Goal: Task Accomplishment & Management: Use online tool/utility

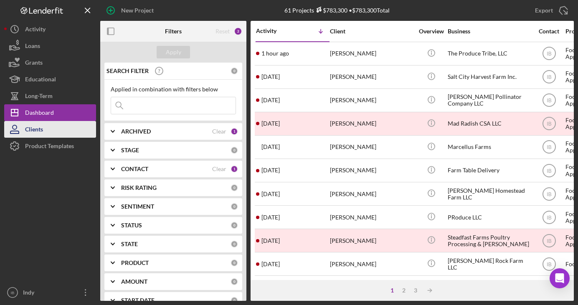
click at [59, 133] on button "Clients" at bounding box center [50, 129] width 92 height 17
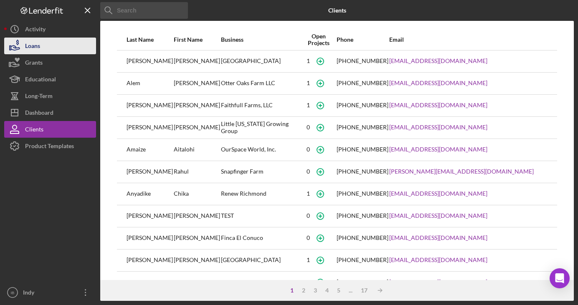
click at [58, 51] on button "Loans" at bounding box center [50, 46] width 92 height 17
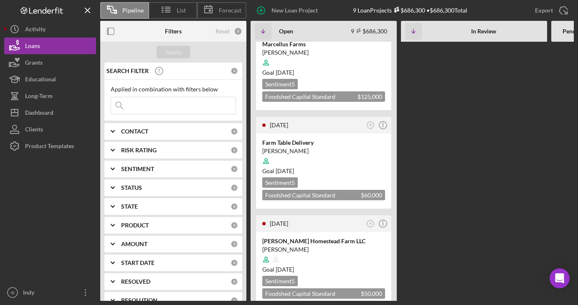
scroll to position [446, 0]
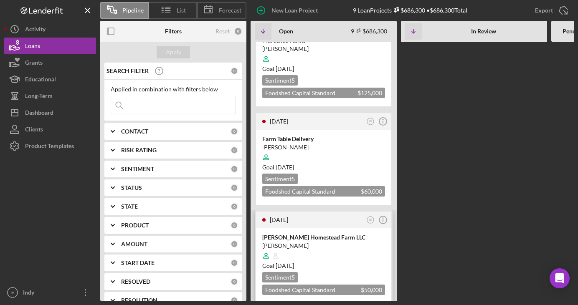
click at [303, 228] on div "[PERSON_NAME] Homestead Farm LLC [PERSON_NAME] Goal [DATE] Sentiment 5 Foodshed…" at bounding box center [323, 265] width 135 height 75
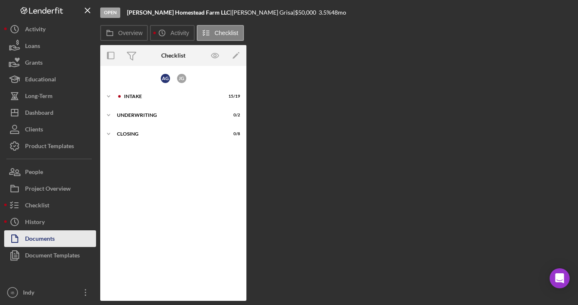
click at [76, 235] on button "Documents" at bounding box center [50, 238] width 92 height 17
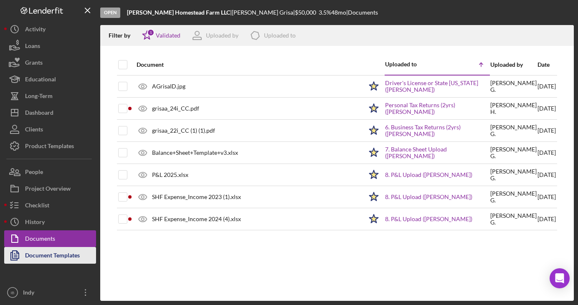
click at [69, 257] on div "Document Templates" at bounding box center [52, 256] width 55 height 19
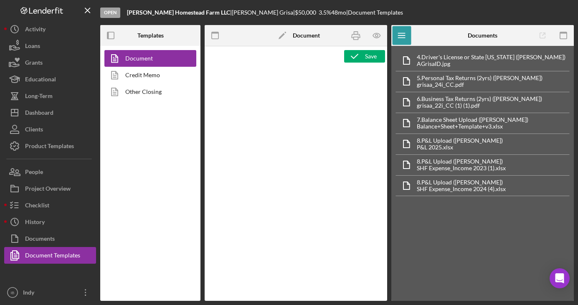
type textarea "<h1 style="text-align: left;">Resource Sheet</h1> <p class="p1">This resource s…"
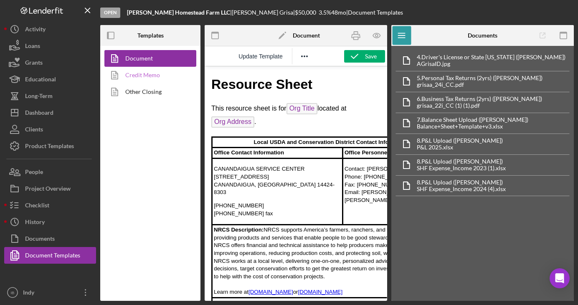
click at [156, 77] on link "Credit Memo" at bounding box center [148, 75] width 88 height 17
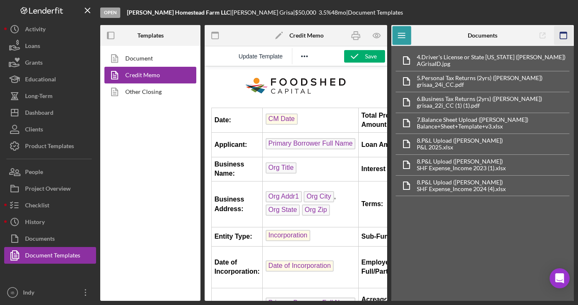
click at [565, 33] on rect "button" at bounding box center [563, 33] width 7 height 2
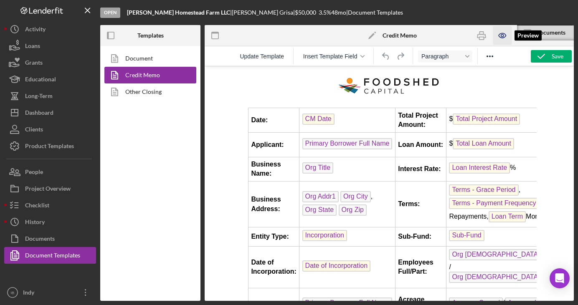
click at [501, 39] on icon "button" at bounding box center [502, 35] width 19 height 19
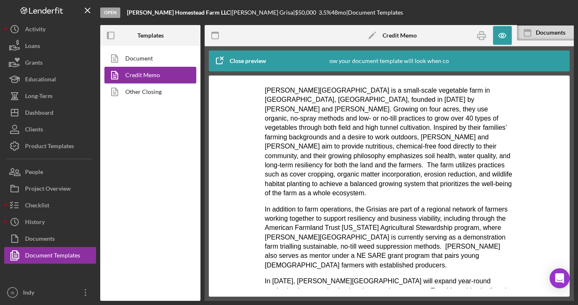
scroll to position [451, 0]
click at [500, 28] on icon "button" at bounding box center [502, 35] width 19 height 19
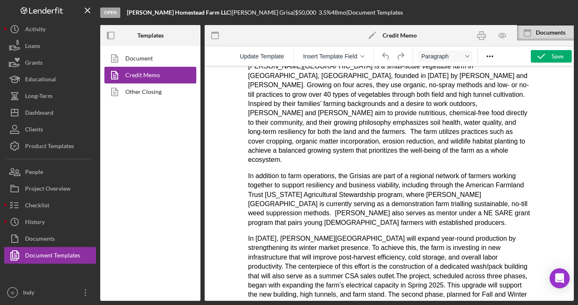
scroll to position [468, 0]
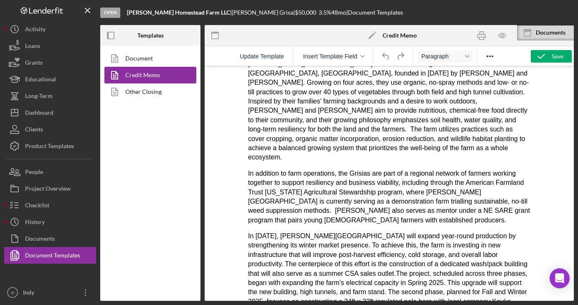
click at [366, 172] on p "In addition to farm operations, the Grisias are part of a regional network of f…" at bounding box center [389, 197] width 282 height 56
click at [388, 204] on p "In addition to farm operations, the Grisas are part of a regional network of fa…" at bounding box center [389, 197] width 282 height 56
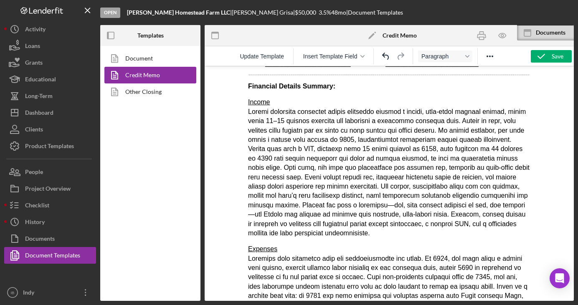
scroll to position [882, 0]
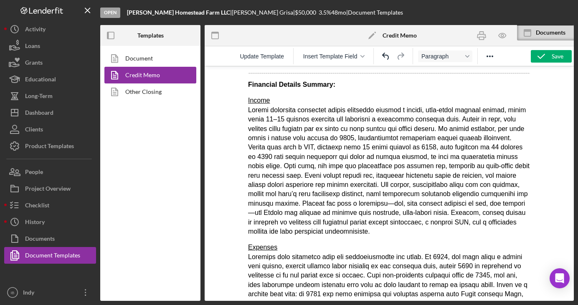
click at [303, 121] on p "Income" at bounding box center [389, 166] width 282 height 140
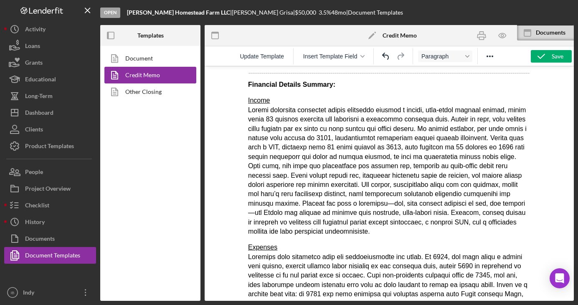
click at [323, 154] on p "Income" at bounding box center [389, 166] width 282 height 140
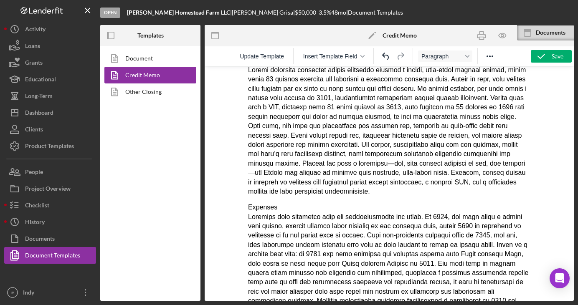
scroll to position [923, 0]
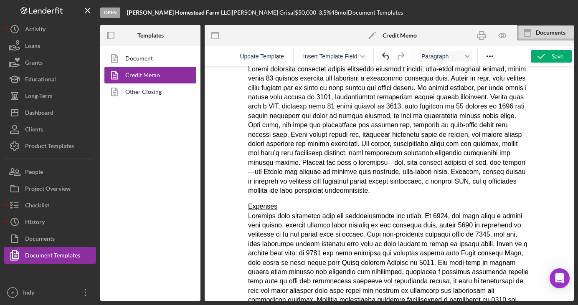
click at [362, 136] on p "Income" at bounding box center [389, 125] width 282 height 140
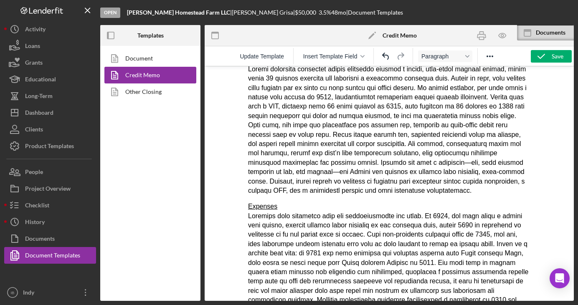
click at [445, 167] on p "Income" at bounding box center [389, 125] width 282 height 140
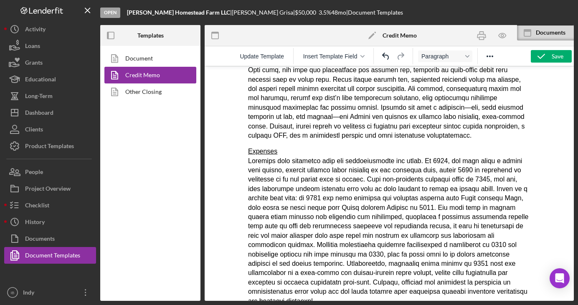
scroll to position [982, 0]
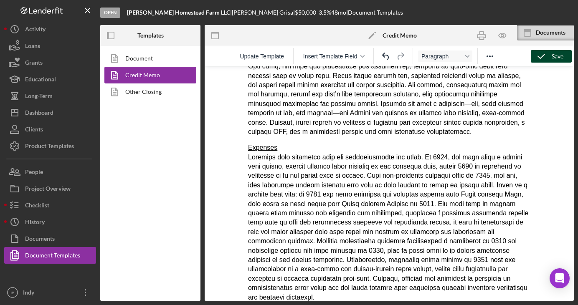
click at [545, 60] on icon "button" at bounding box center [540, 56] width 21 height 21
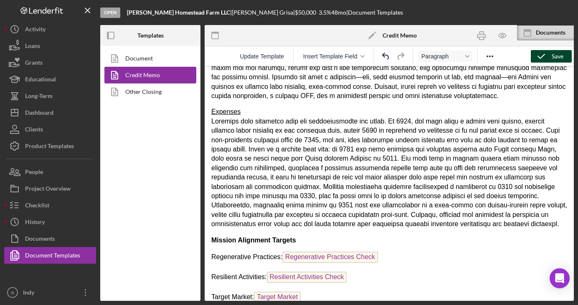
scroll to position [890, 0]
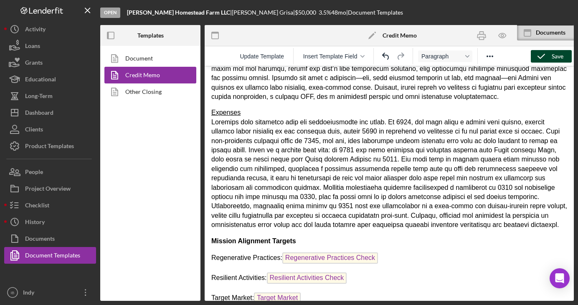
click at [398, 96] on p "Income" at bounding box center [389, 46] width 356 height 112
drag, startPoint x: 268, startPoint y: 99, endPoint x: 200, endPoint y: 98, distance: 68.0
click at [204, 98] on html "Date: CM Date Total Project Amount: $ Total Project Amount Applicant: Primary B…" at bounding box center [388, 94] width 369 height 1835
click at [541, 57] on polyline "button" at bounding box center [541, 56] width 7 height 4
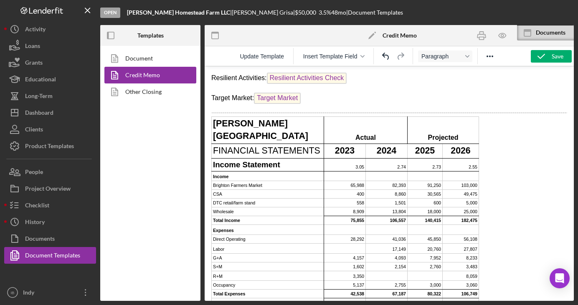
scroll to position [1133, 0]
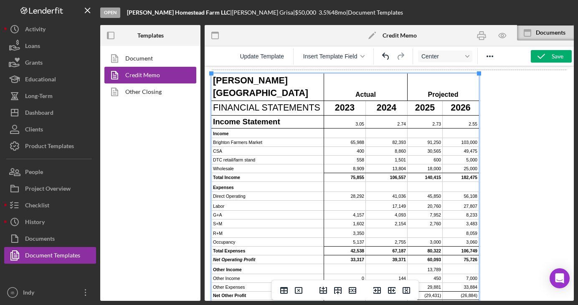
click at [394, 101] on td "2024" at bounding box center [387, 108] width 42 height 15
click at [327, 115] on td "3.05" at bounding box center [345, 121] width 42 height 13
click at [320, 288] on icon "Insert row before" at bounding box center [323, 290] width 10 height 10
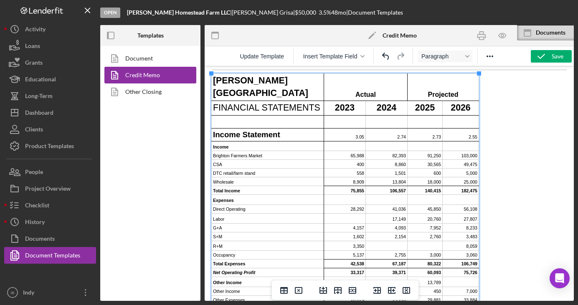
click at [283, 115] on td "Rich Text Area. Press ALT-0 for help." at bounding box center [268, 121] width 112 height 13
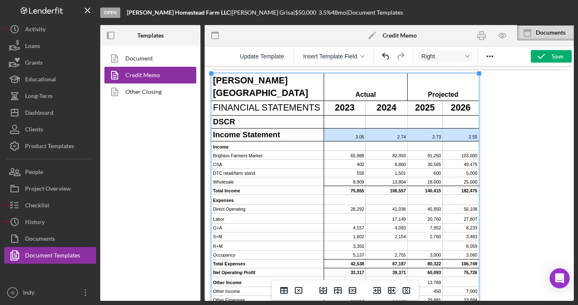
drag, startPoint x: 354, startPoint y: 123, endPoint x: 478, endPoint y: 124, distance: 124.4
click at [352, 115] on td "Rich Text Area. Press ALT-0 for help." at bounding box center [345, 121] width 42 height 13
drag, startPoint x: 353, startPoint y: 123, endPoint x: 478, endPoint y: 124, distance: 125.2
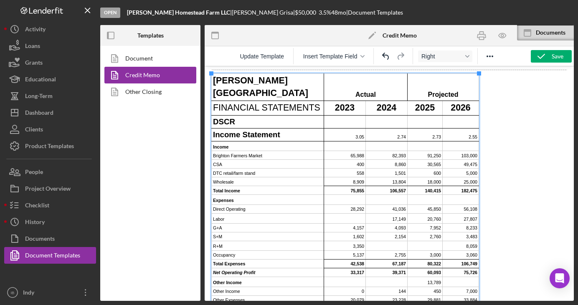
click at [353, 115] on td "Rich Text Area. Press ALT-0 for help." at bounding box center [345, 121] width 42 height 13
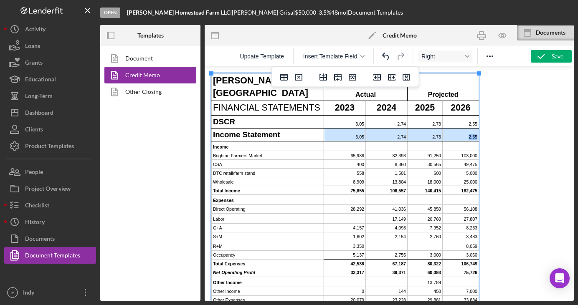
drag, startPoint x: 353, startPoint y: 123, endPoint x: 475, endPoint y: 124, distance: 121.9
click at [475, 128] on tr "Income Statement 3.05 2.74 2.73 2.55" at bounding box center [345, 134] width 267 height 13
click at [276, 128] on td "Income Statement" at bounding box center [268, 134] width 112 height 13
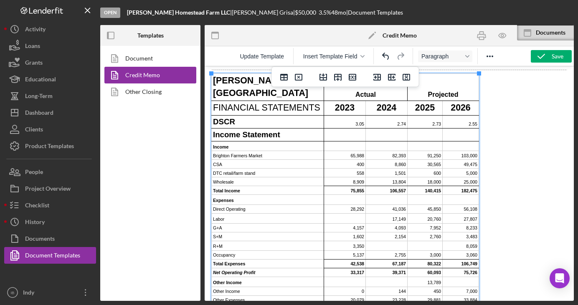
click at [252, 115] on td "DSCR" at bounding box center [268, 121] width 112 height 13
click at [224, 115] on td "DSCR" at bounding box center [268, 121] width 112 height 13
click at [489, 55] on icon "Reveal or hide additional toolbar items" at bounding box center [490, 56] width 10 height 10
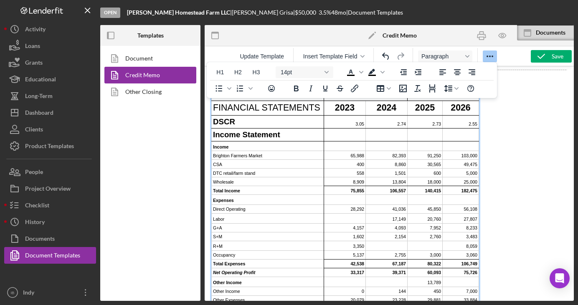
click at [356, 115] on td "3.05" at bounding box center [345, 121] width 42 height 13
click at [361, 115] on td "3.05" at bounding box center [345, 121] width 42 height 13
click at [492, 54] on icon "Reveal or hide additional toolbar items" at bounding box center [490, 56] width 10 height 10
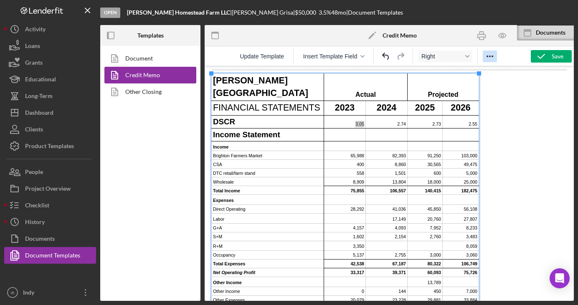
click at [492, 54] on icon "Reveal or hide additional toolbar items" at bounding box center [490, 56] width 10 height 10
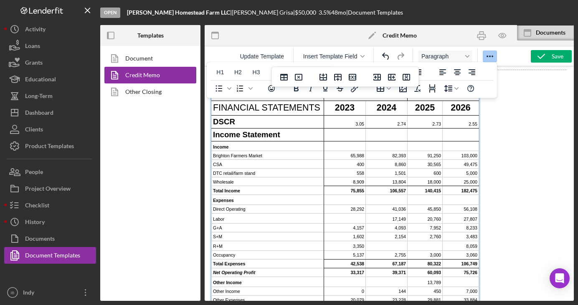
click at [228, 115] on td "DSCR" at bounding box center [268, 121] width 112 height 13
click at [494, 54] on icon "Reveal or hide additional toolbar items" at bounding box center [490, 56] width 10 height 10
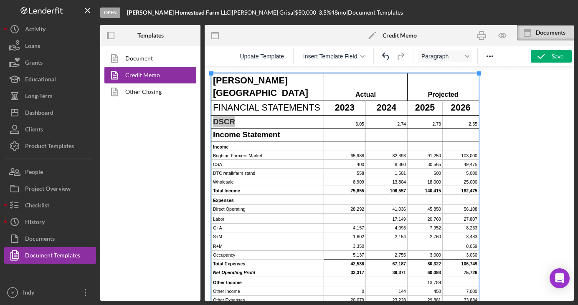
click at [477, 58] on div "Paragraph" at bounding box center [445, 56] width 65 height 16
click at [487, 58] on icon "Reveal or hide additional toolbar items" at bounding box center [490, 56] width 10 height 10
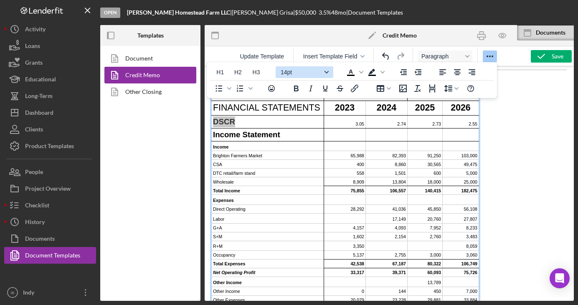
click at [307, 69] on span "14pt" at bounding box center [300, 72] width 41 height 7
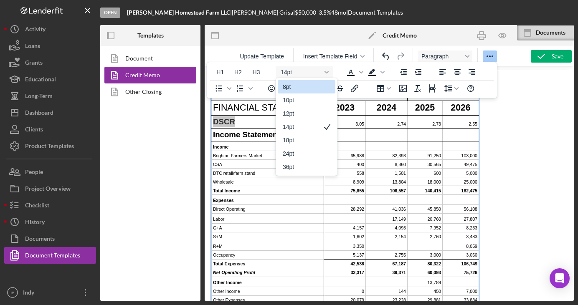
click at [298, 88] on div "8pt" at bounding box center [301, 87] width 36 height 10
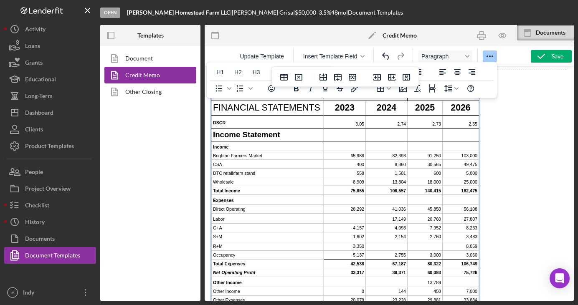
click at [305, 128] on td "Income Statement" at bounding box center [268, 134] width 112 height 13
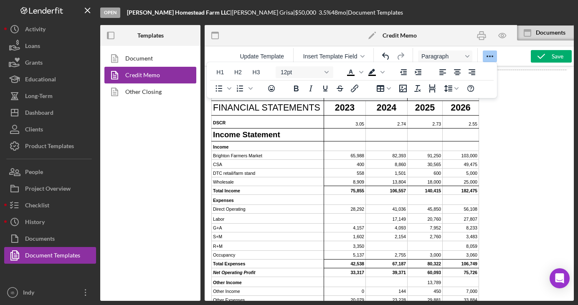
click at [489, 59] on icon "Reveal or hide additional toolbar items" at bounding box center [490, 56] width 10 height 10
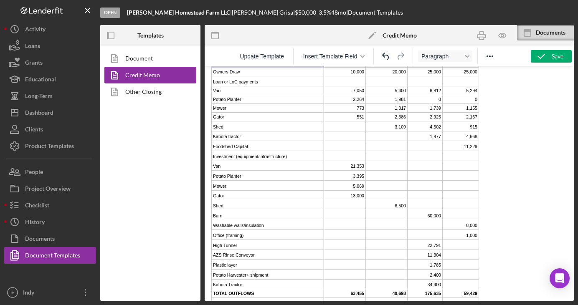
scroll to position [1600, 0]
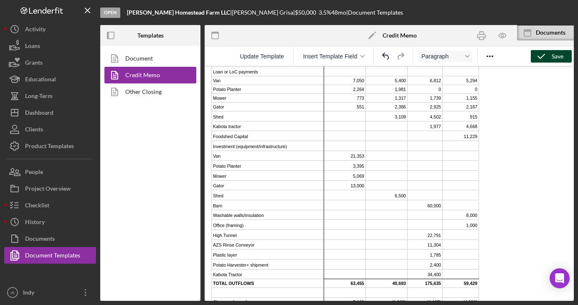
click at [541, 61] on icon "button" at bounding box center [540, 56] width 21 height 21
drag, startPoint x: 482, startPoint y: 33, endPoint x: 146, endPoint y: 92, distance: 340.2
click at [482, 33] on icon "button" at bounding box center [481, 35] width 19 height 19
